Goal: Task Accomplishment & Management: Use online tool/utility

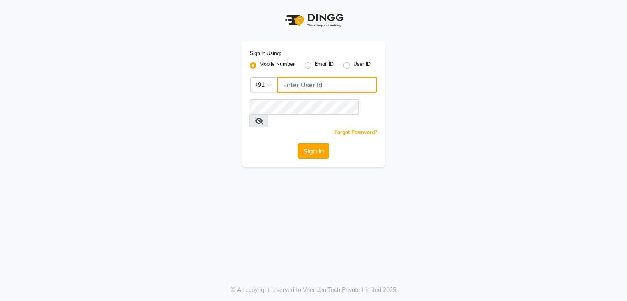
type input "9892657908"
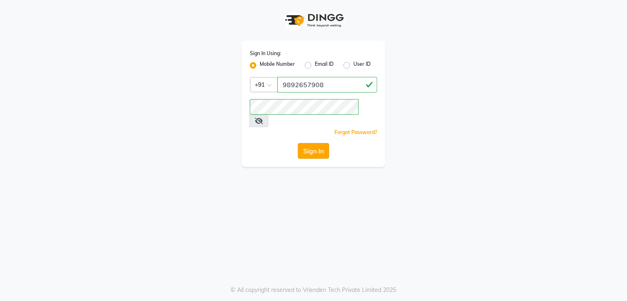
click at [320, 143] on button "Sign In" at bounding box center [313, 151] width 31 height 16
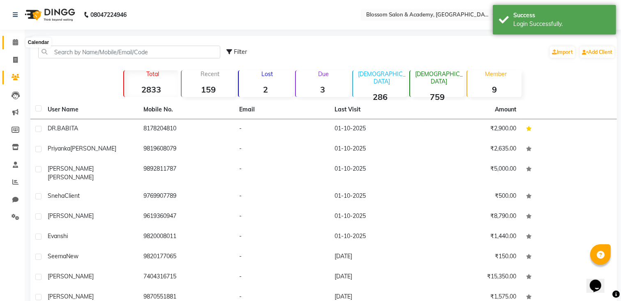
click at [15, 38] on span at bounding box center [15, 42] width 14 height 9
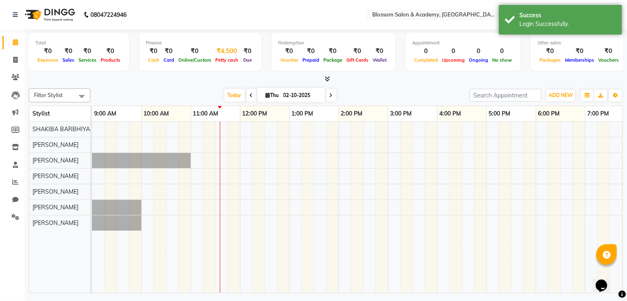
click at [228, 56] on div "Petty cash" at bounding box center [226, 59] width 27 height 9
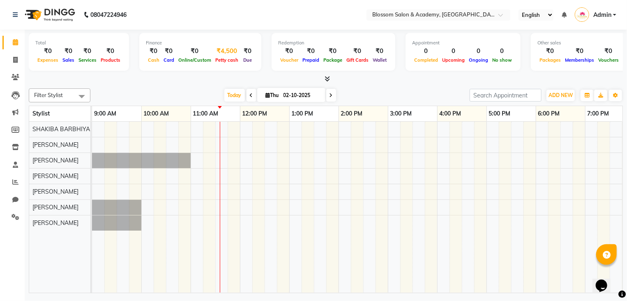
click at [221, 51] on div "₹4,500" at bounding box center [226, 50] width 27 height 9
select select "8107"
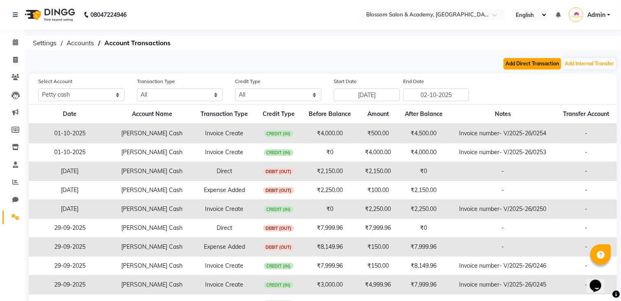
click at [529, 66] on button "Add Direct Transaction" at bounding box center [532, 64] width 58 height 12
select select "direct"
select select "8107"
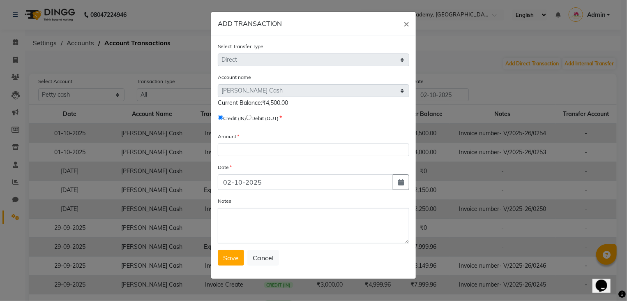
click at [251, 117] on input "radio" at bounding box center [248, 117] width 5 height 5
radio input "true"
click at [229, 260] on span "Save" at bounding box center [231, 257] width 16 height 8
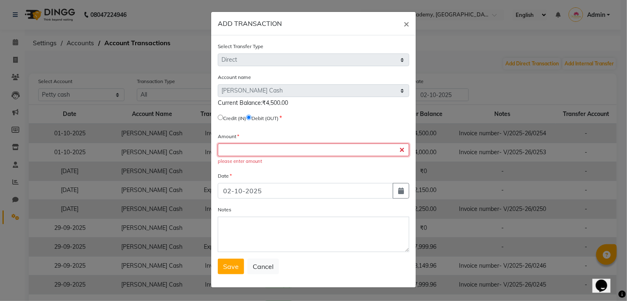
click at [238, 154] on input "number" at bounding box center [313, 149] width 191 height 13
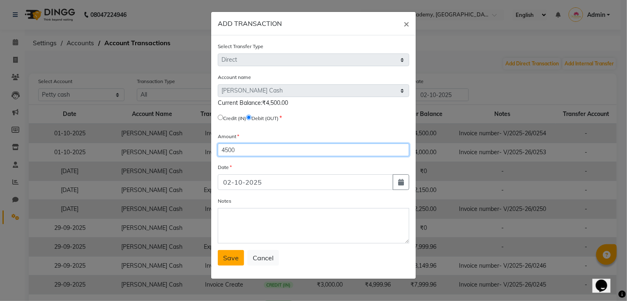
type input "4500"
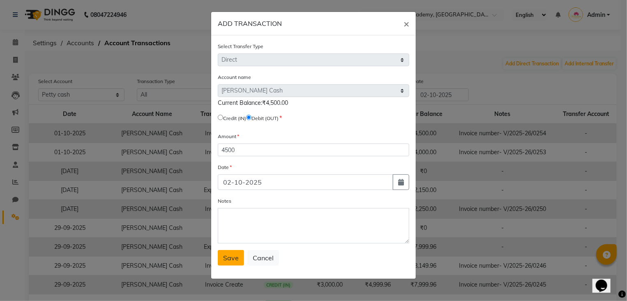
click at [232, 261] on span "Save" at bounding box center [231, 257] width 16 height 8
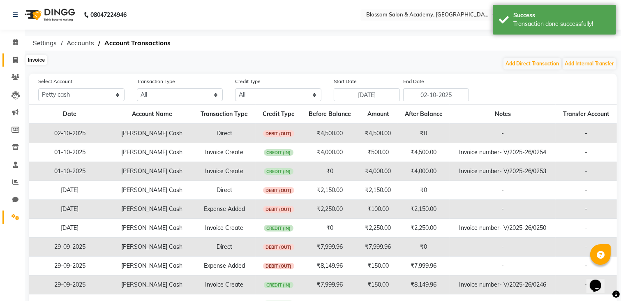
click at [16, 60] on icon at bounding box center [15, 60] width 5 height 6
select select "service"
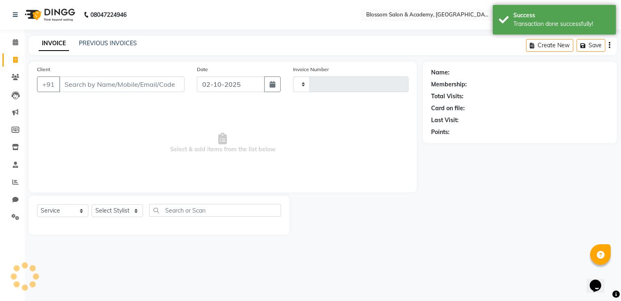
type input "0258"
select select "8887"
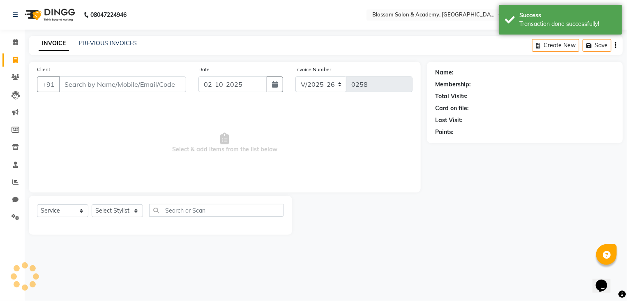
select select "package"
select select "89746"
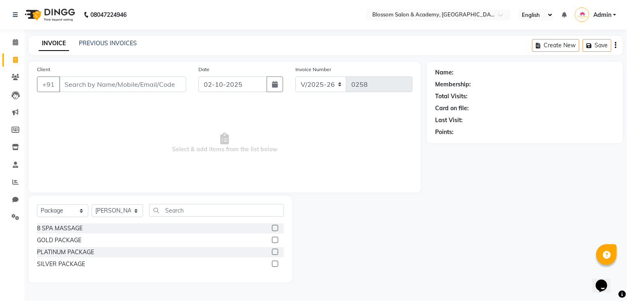
click at [189, 157] on span "Select & add items from the list below" at bounding box center [224, 143] width 375 height 82
